Goal: Task Accomplishment & Management: Complete application form

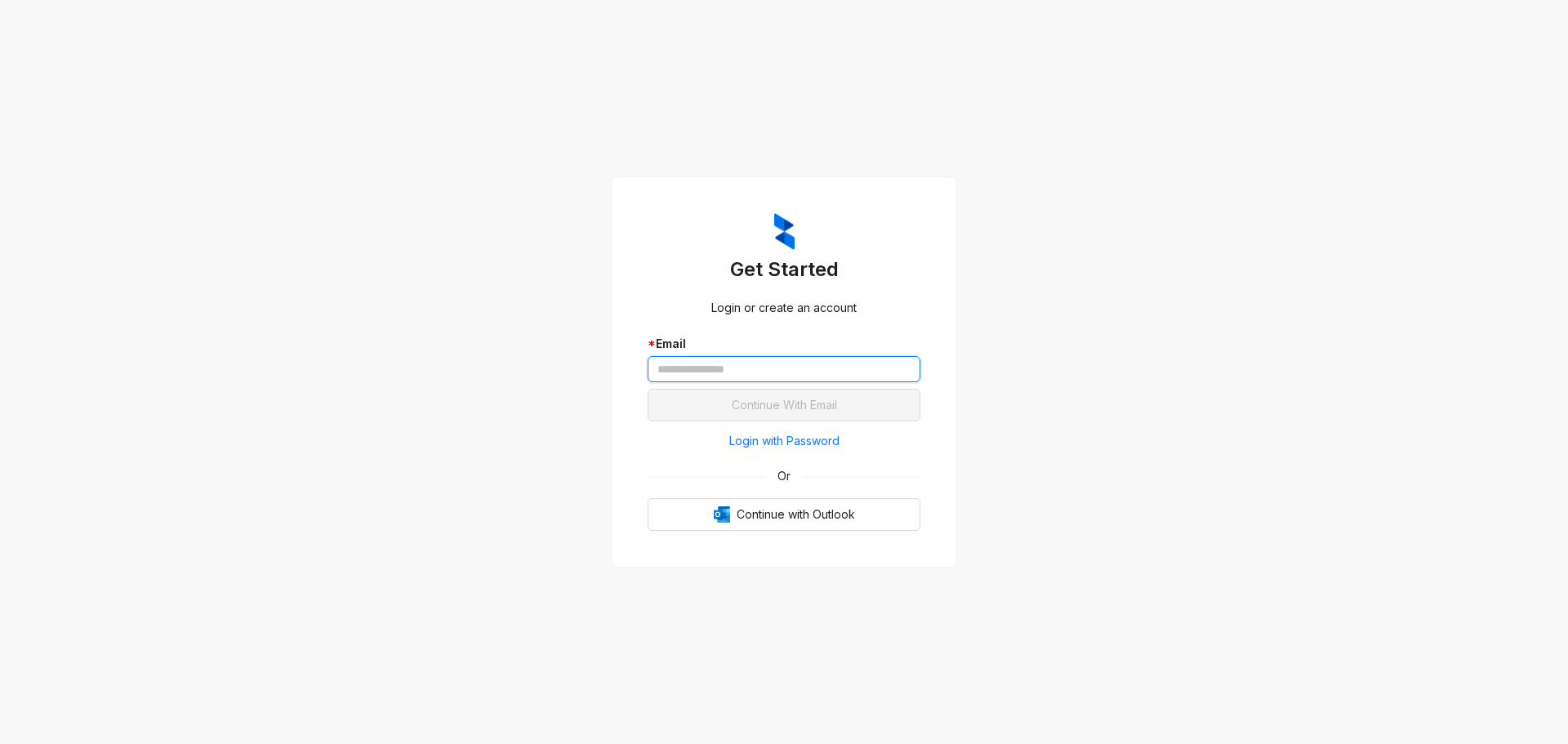
click at [827, 377] on input "text" at bounding box center [784, 369] width 273 height 26
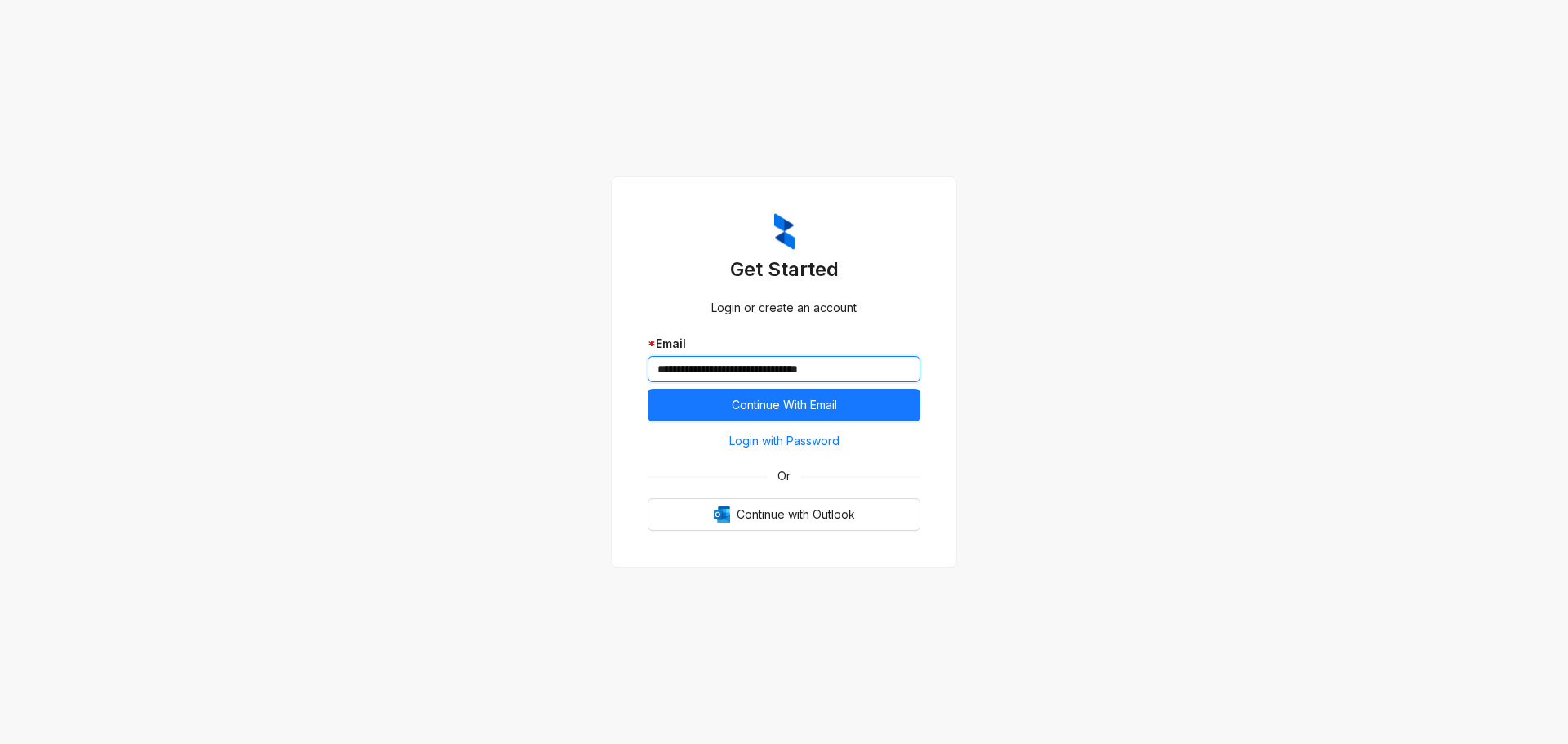
type input "**********"
click at [648, 389] on button "Continue With Email" at bounding box center [784, 405] width 273 height 33
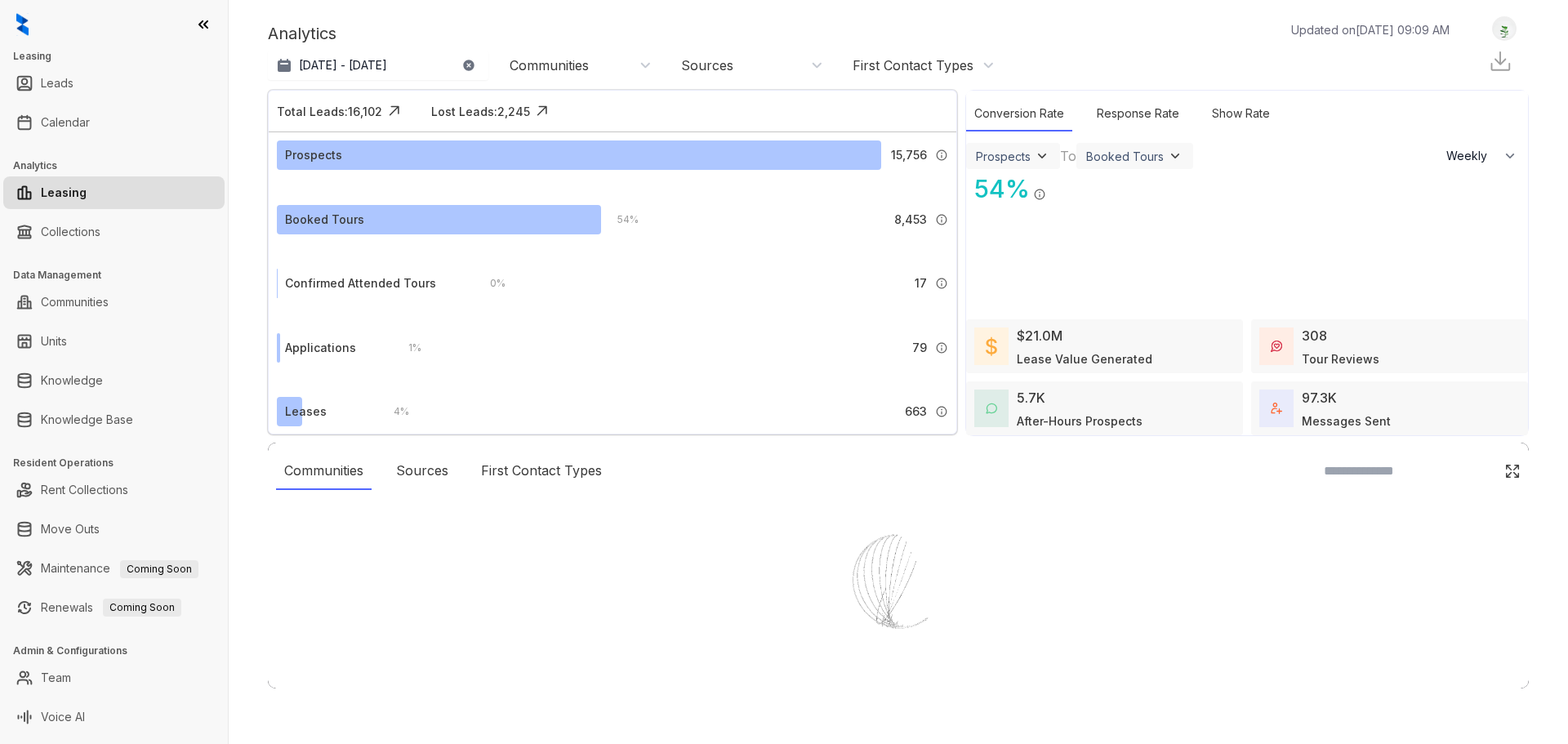
select select "******"
